Goal: Find specific page/section

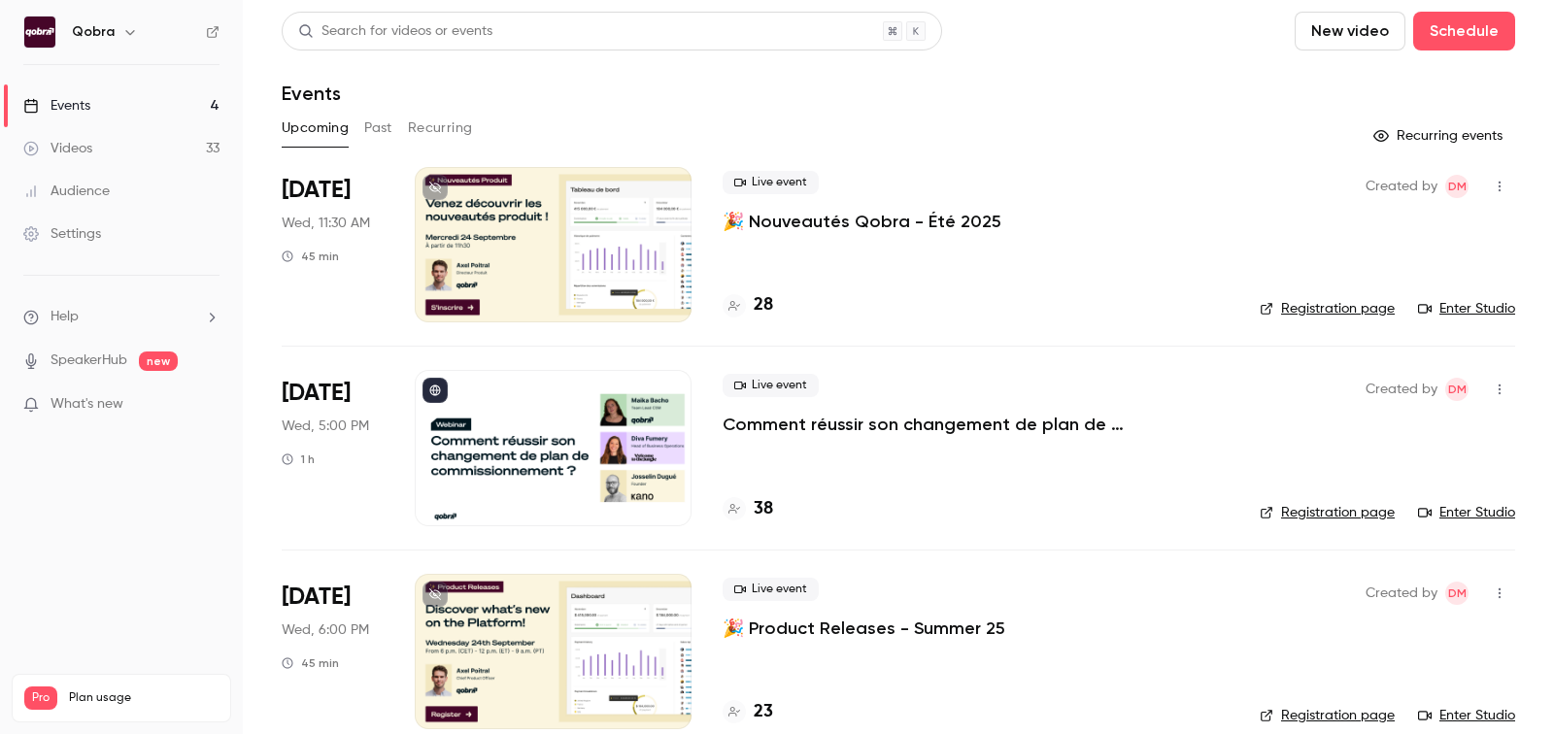
scroll to position [61, 0]
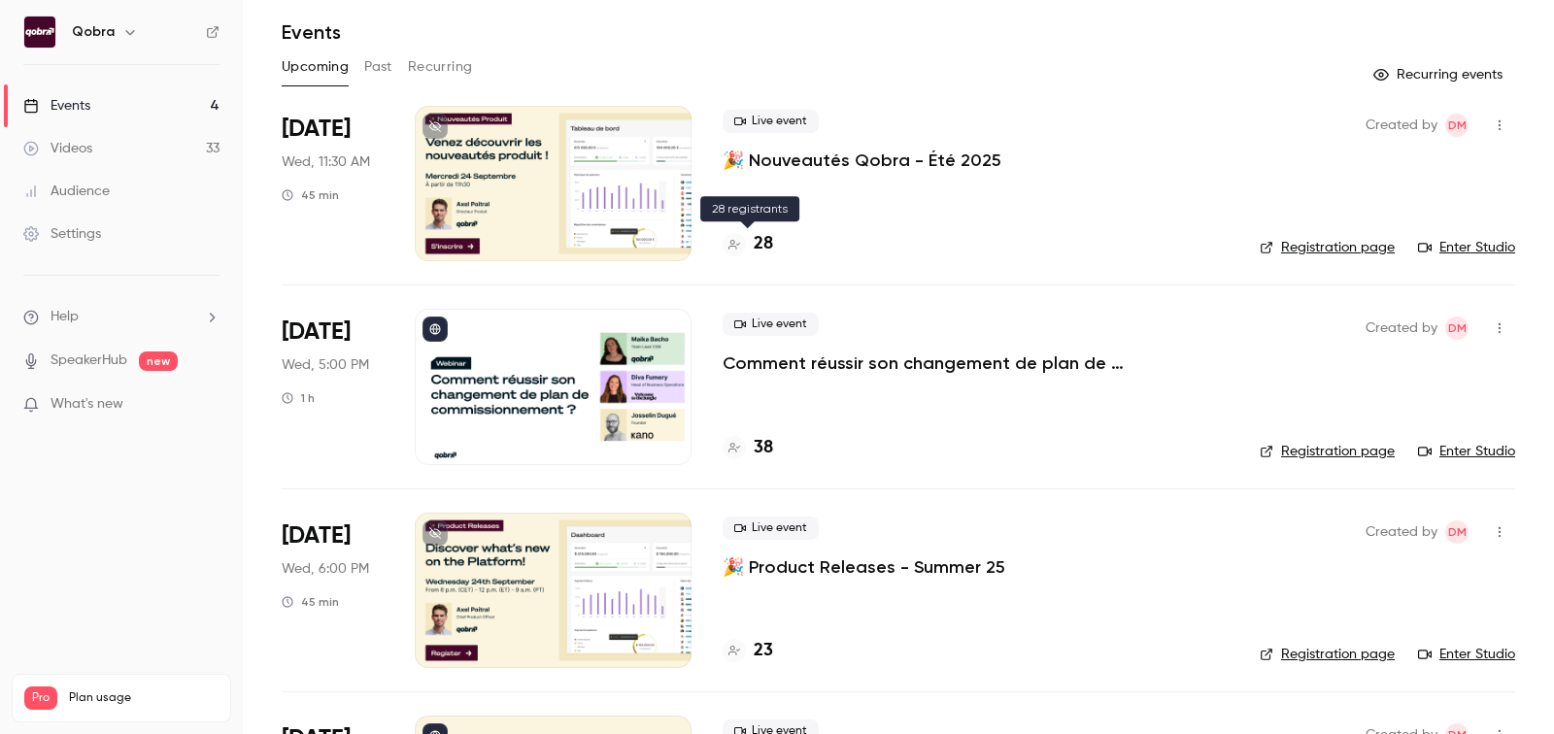
click at [754, 249] on h4 "28" at bounding box center [763, 244] width 19 height 26
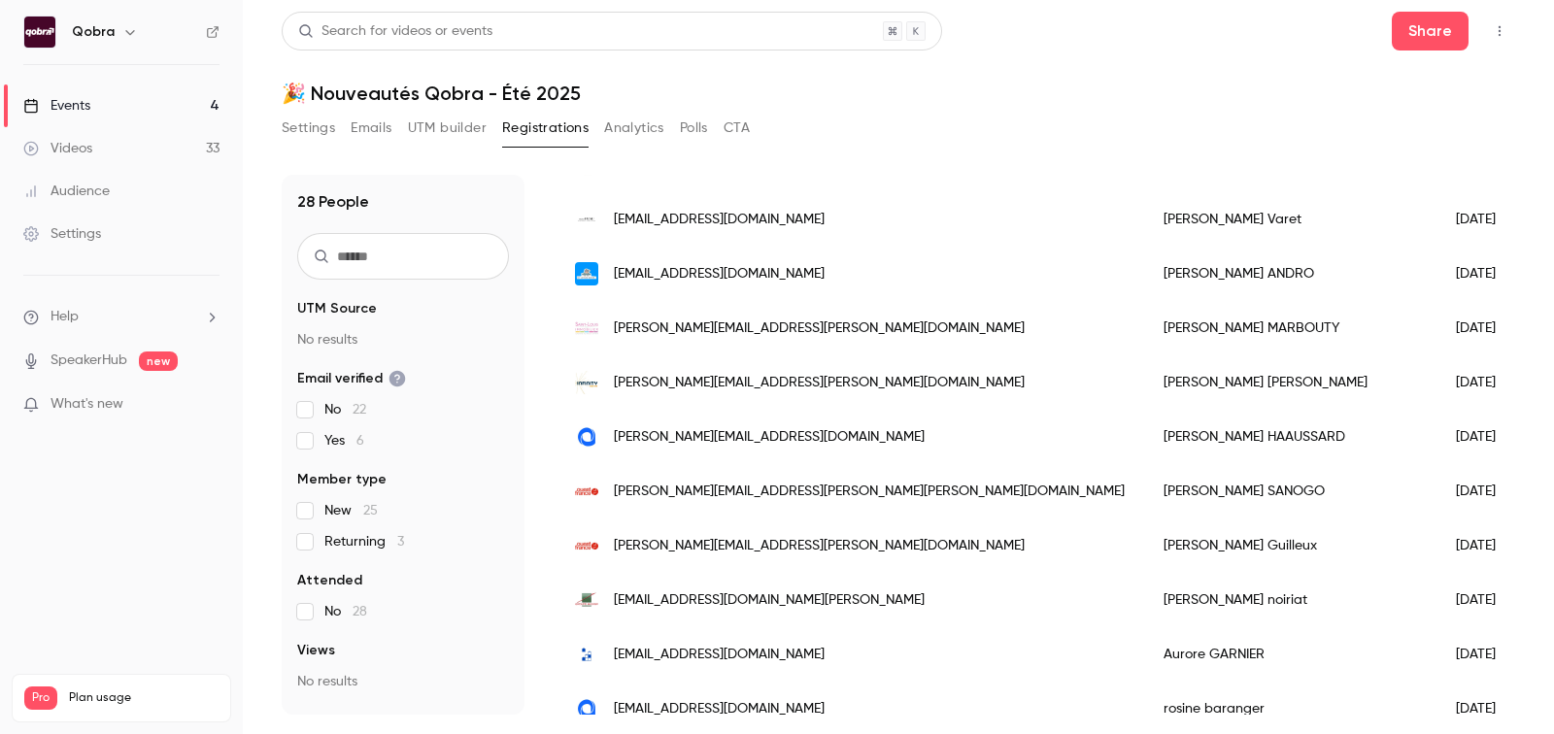
scroll to position [344, 0]
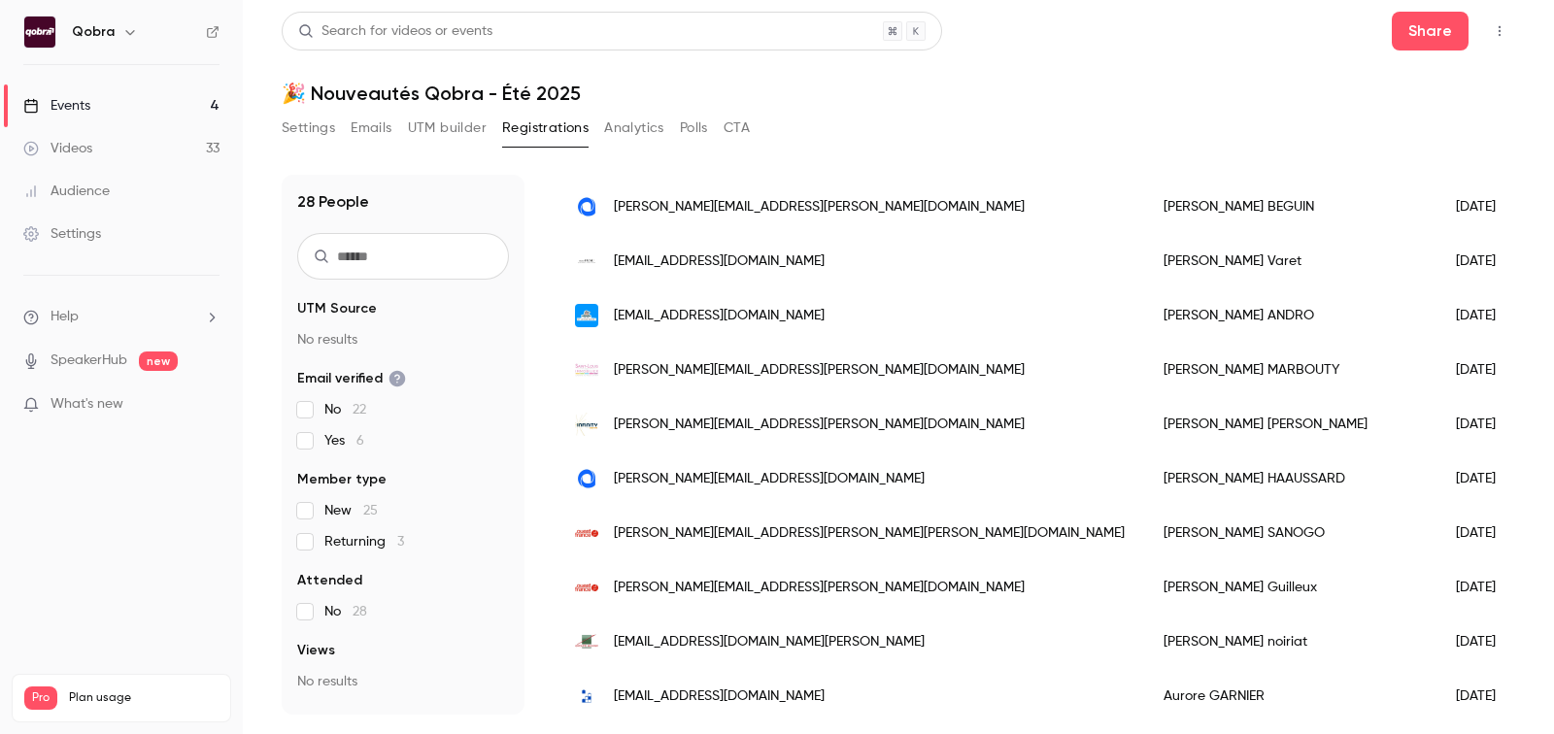
click at [1144, 262] on div "[PERSON_NAME]" at bounding box center [1290, 261] width 292 height 54
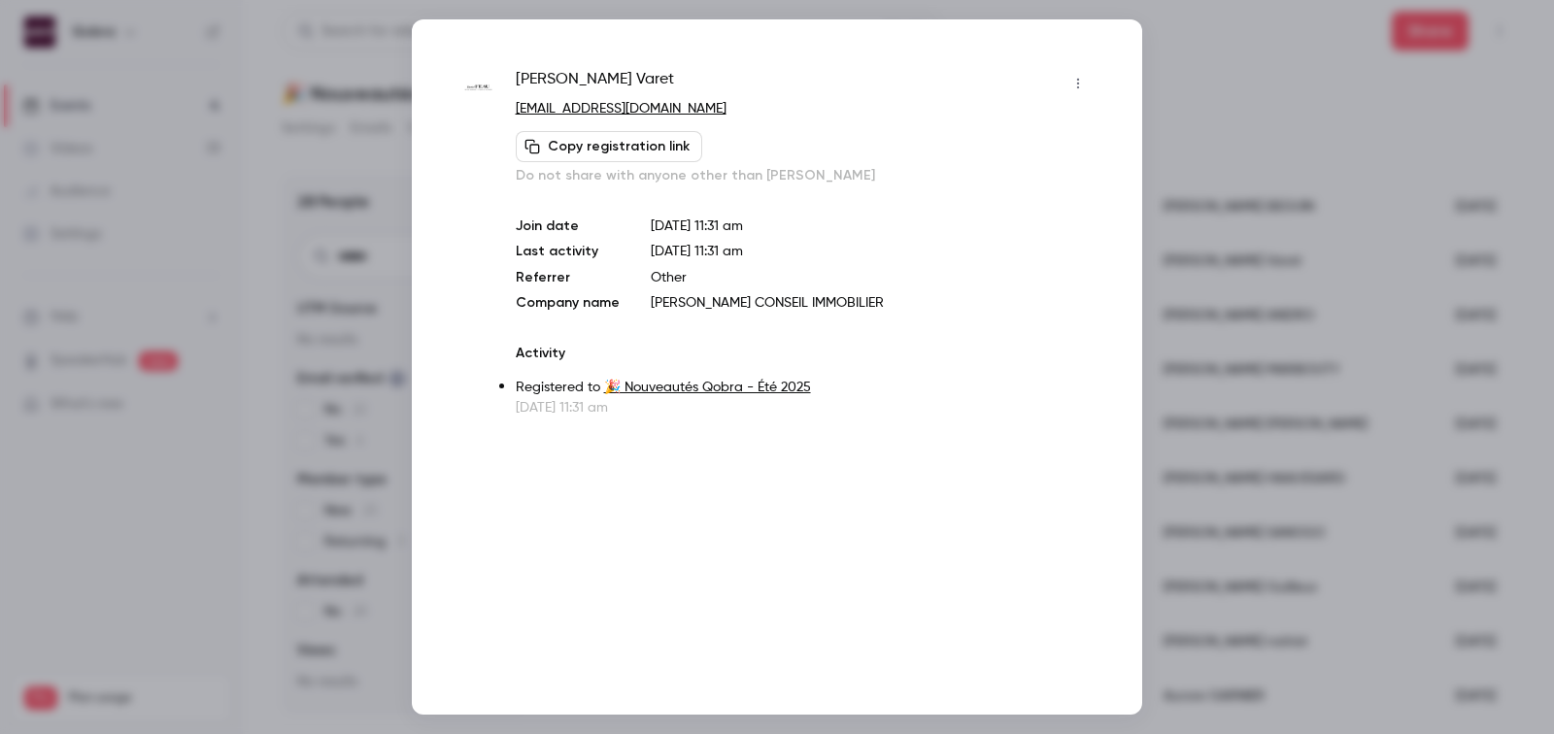
click at [563, 75] on span "[PERSON_NAME]" at bounding box center [595, 83] width 158 height 31
copy div "[PERSON_NAME]"
